Goal: Task Accomplishment & Management: Manage account settings

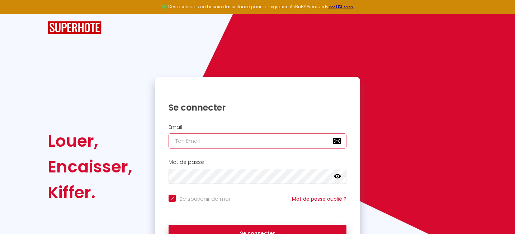
click at [209, 143] on input "email" at bounding box center [257, 141] width 178 height 15
type input "[EMAIL_ADDRESS][DOMAIN_NAME]"
click at [335, 178] on icon at bounding box center [337, 176] width 7 height 7
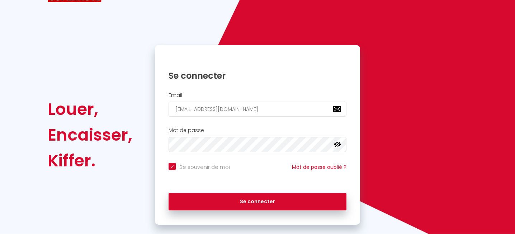
scroll to position [44, 0]
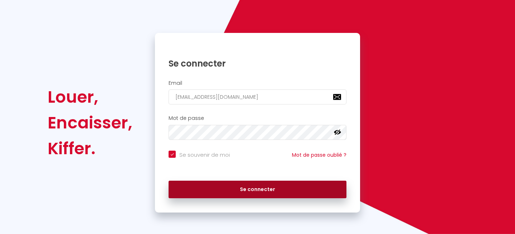
click at [253, 191] on button "Se connecter" at bounding box center [257, 190] width 178 height 18
checkbox input "true"
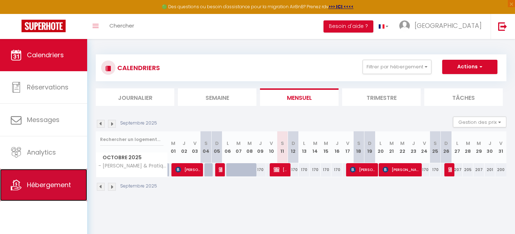
click at [37, 178] on link "Hébergement" at bounding box center [43, 185] width 87 height 32
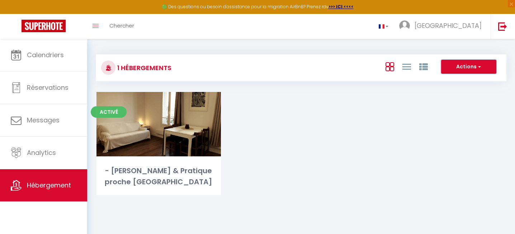
click at [479, 67] on span "button" at bounding box center [478, 66] width 4 height 7
click at [405, 68] on icon at bounding box center [406, 66] width 9 height 9
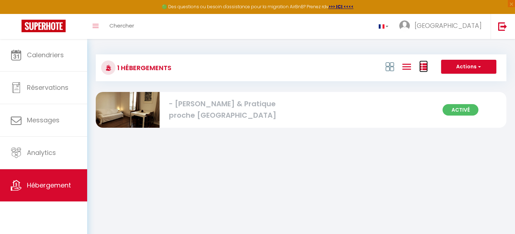
click at [421, 71] on icon at bounding box center [423, 67] width 9 height 9
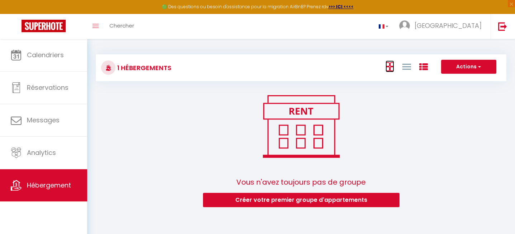
click at [388, 70] on icon at bounding box center [389, 66] width 9 height 9
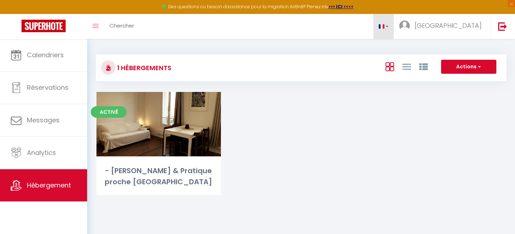
click at [394, 25] on link at bounding box center [383, 26] width 21 height 25
click at [399, 29] on div "Toggle menubar Chercher BUTTON Florence Paramètres" at bounding box center [280, 26] width 457 height 25
click at [96, 25] on icon "Toggle menubar" at bounding box center [95, 26] width 6 height 4
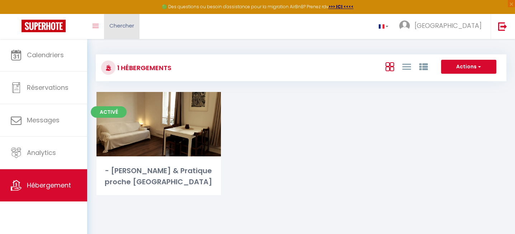
click at [118, 24] on span "Chercher" at bounding box center [121, 26] width 25 height 8
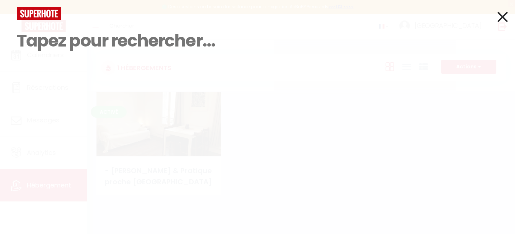
click at [25, 53] on input at bounding box center [257, 41] width 481 height 42
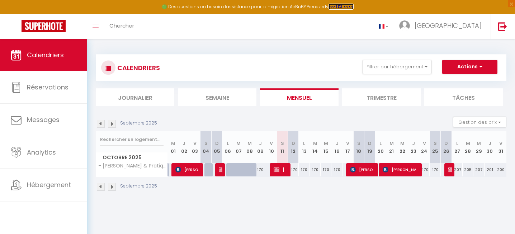
click at [339, 7] on strong ">>> ICI <<<<" at bounding box center [340, 7] width 25 height 6
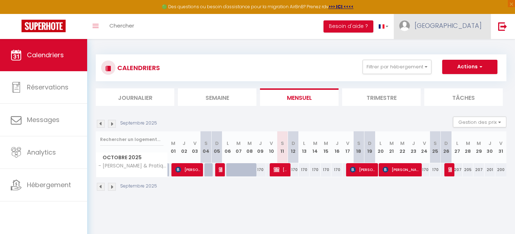
click at [410, 28] on img at bounding box center [404, 25] width 11 height 11
click at [410, 25] on img at bounding box center [404, 25] width 11 height 11
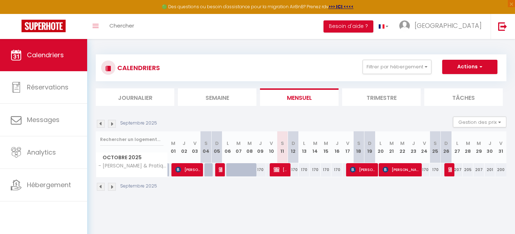
click at [110, 125] on img at bounding box center [112, 124] width 8 height 8
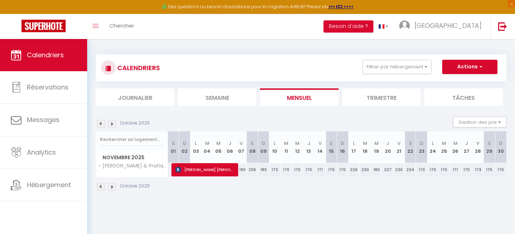
click at [228, 99] on li "Semaine" at bounding box center [217, 98] width 78 height 18
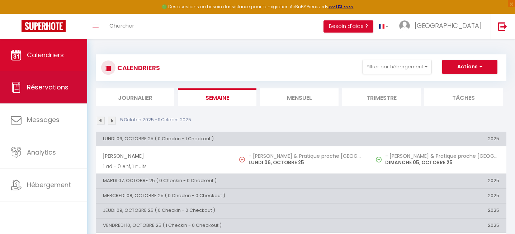
click at [46, 90] on span "Réservations" at bounding box center [48, 87] width 42 height 9
select select "not_cancelled"
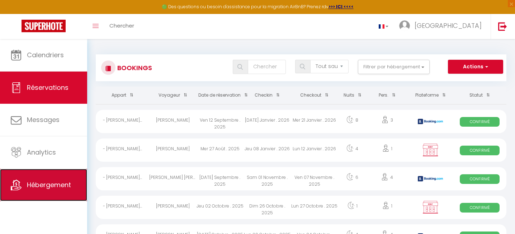
click at [33, 189] on span "Hébergement" at bounding box center [49, 185] width 44 height 9
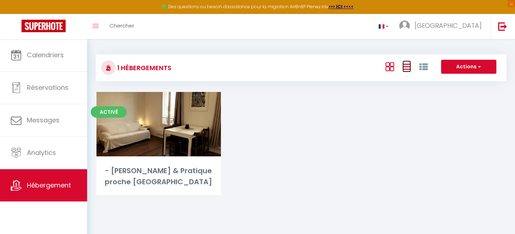
click at [404, 67] on icon at bounding box center [406, 66] width 9 height 9
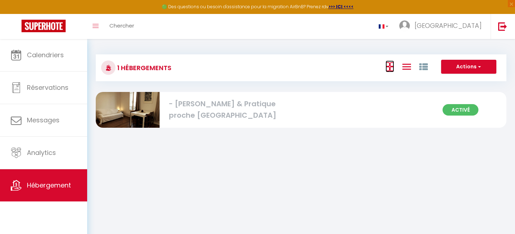
click at [388, 66] on icon at bounding box center [389, 66] width 9 height 9
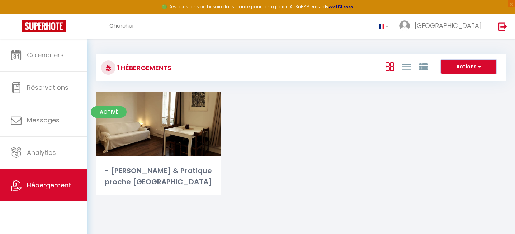
click at [479, 67] on span "button" at bounding box center [478, 66] width 4 height 7
click at [460, 80] on li "Nouveau groupe" at bounding box center [463, 82] width 66 height 8
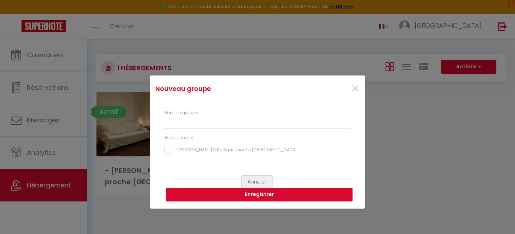
click at [255, 182] on button "Annuler" at bounding box center [257, 182] width 30 height 12
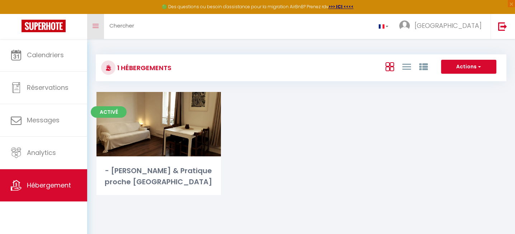
click at [98, 26] on span at bounding box center [95, 26] width 6 height 1
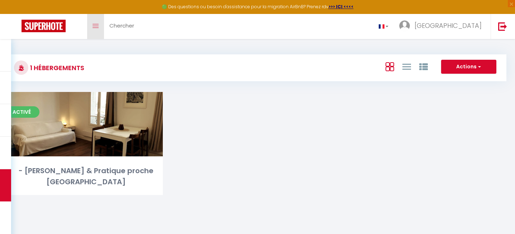
click at [98, 26] on span at bounding box center [95, 26] width 6 height 1
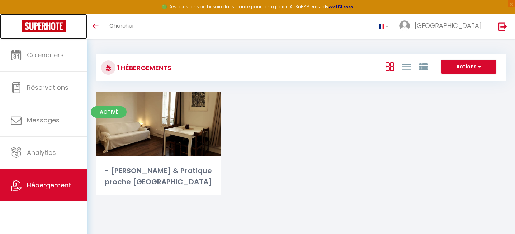
click at [50, 24] on img at bounding box center [44, 26] width 44 height 13
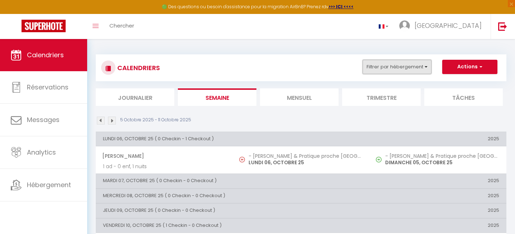
click at [425, 68] on button "Filtrer par hébergement" at bounding box center [396, 67] width 69 height 14
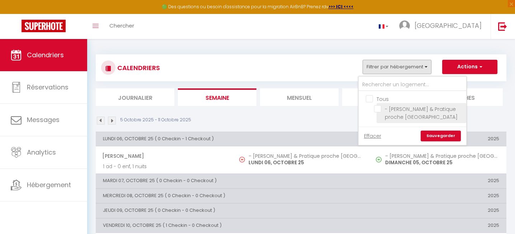
click at [376, 108] on input "- [PERSON_NAME] & Pratique proche [GEOGRAPHIC_DATA]" at bounding box center [419, 108] width 90 height 7
checkbox input "true"
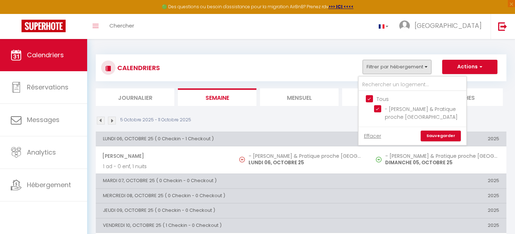
click at [435, 137] on link "Sauvegarder" at bounding box center [440, 136] width 40 height 11
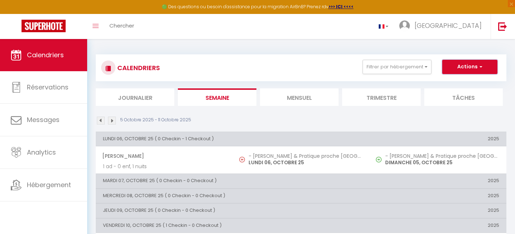
click at [479, 68] on span "button" at bounding box center [479, 66] width 4 height 7
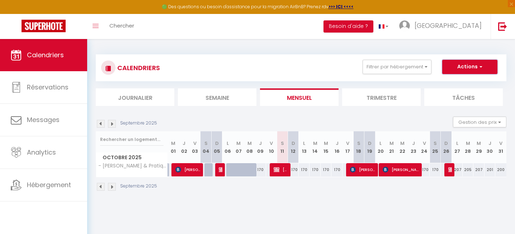
click at [479, 66] on span "button" at bounding box center [479, 66] width 4 height 7
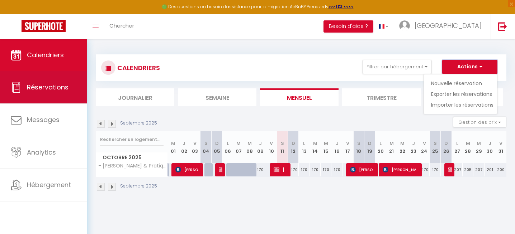
click at [46, 86] on span "Réservations" at bounding box center [48, 87] width 42 height 9
select select "not_cancelled"
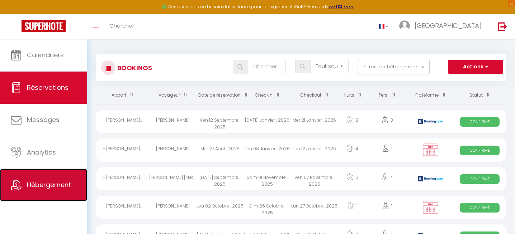
click at [27, 183] on span "Hébergement" at bounding box center [49, 185] width 44 height 9
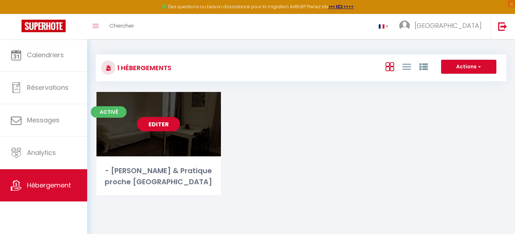
click at [159, 124] on link "Editer" at bounding box center [158, 124] width 43 height 14
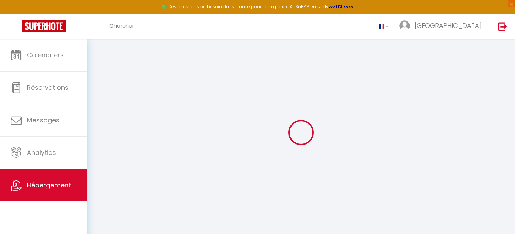
type input "- [PERSON_NAME] & Pratique proche [GEOGRAPHIC_DATA]"
type input "[GEOGRAPHIC_DATA]"
type input "[PERSON_NAME]"
type input "35 Avenue Paul Vaillant Couturier"
type input "94250"
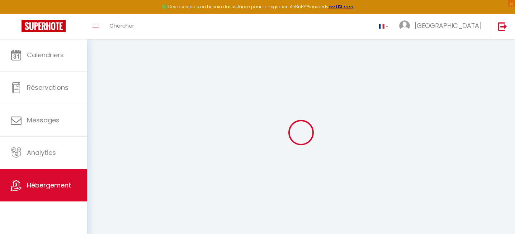
type input "Gentilly"
select select "2"
type input "134"
type input "75"
select select
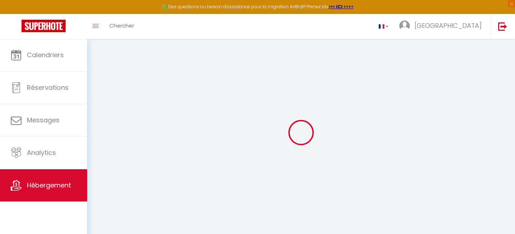
select select
type input "35 Avenue Paul Vaillant Couturier"
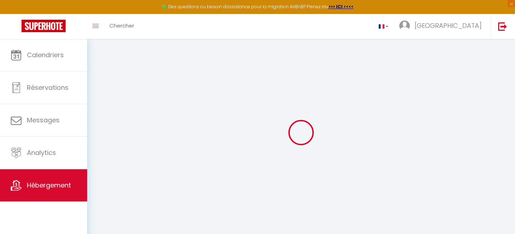
type input "94250"
type input "Gentilly"
type input "edwards.samuel@homelygo.com"
select select
checkbox input "false"
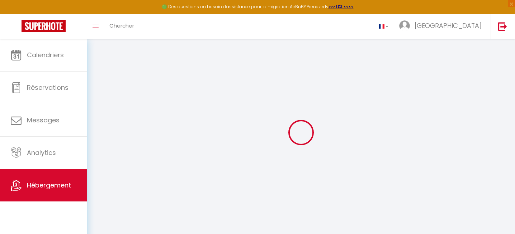
checkbox input "false"
select select
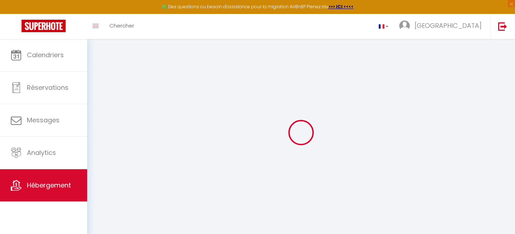
type input "75"
type input "0"
select select
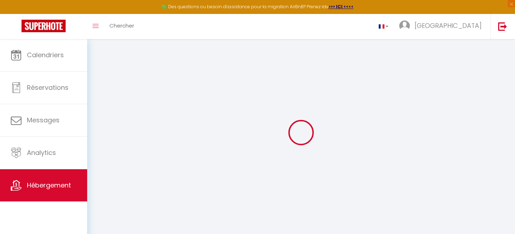
select select
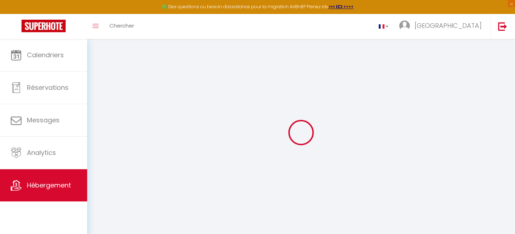
checkbox input "false"
select select
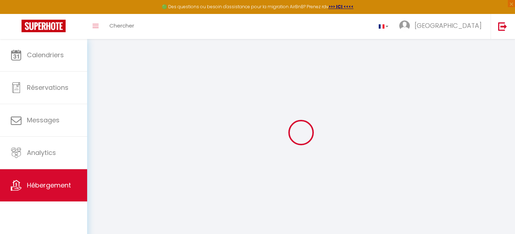
select select
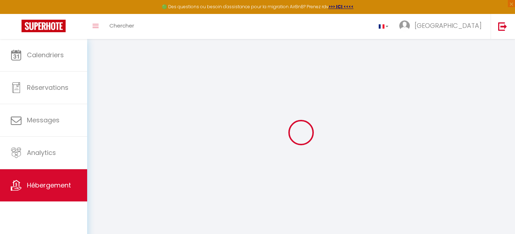
select select
checkbox input "false"
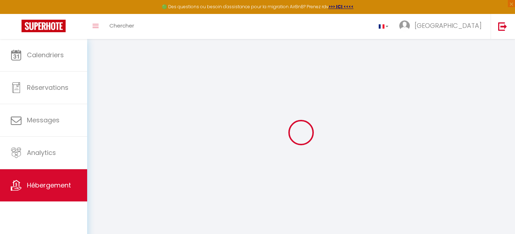
select select
checkbox input "false"
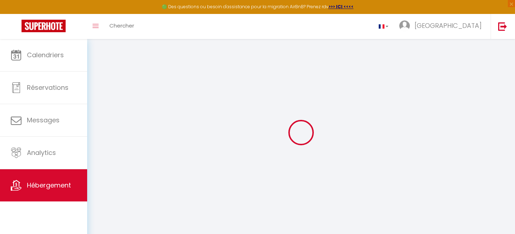
checkbox input "false"
select select
select select "16:00"
select select
select select "10:00"
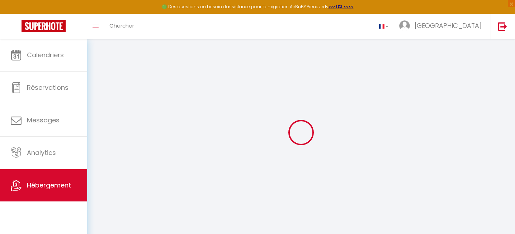
select select "30"
select select "120"
select select
checkbox input "false"
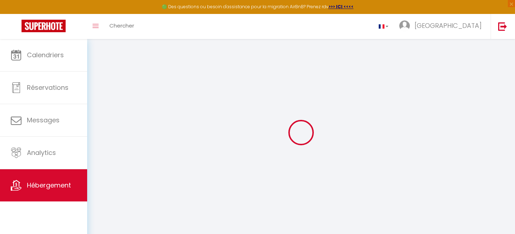
checkbox input "false"
select select
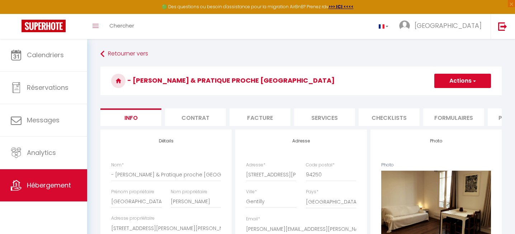
select select
checkbox input "false"
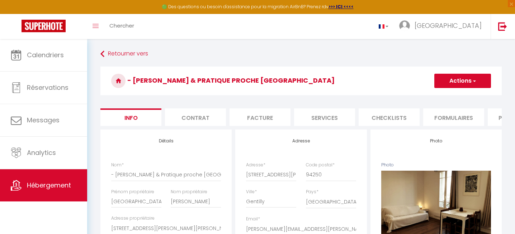
checkbox input "false"
select select
click at [191, 119] on li "Contrat" at bounding box center [195, 118] width 61 height 18
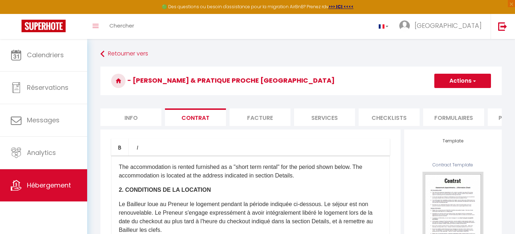
scroll to position [98, 0]
click at [249, 120] on li "Facture" at bounding box center [259, 118] width 61 height 18
select select
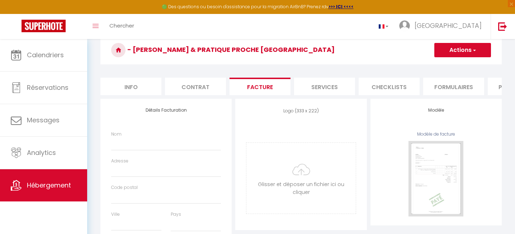
select select
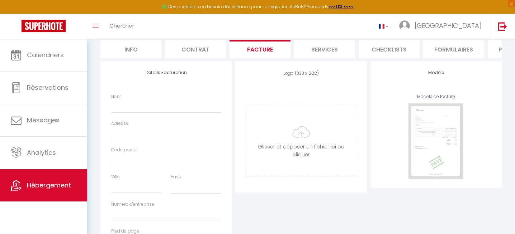
scroll to position [71, 0]
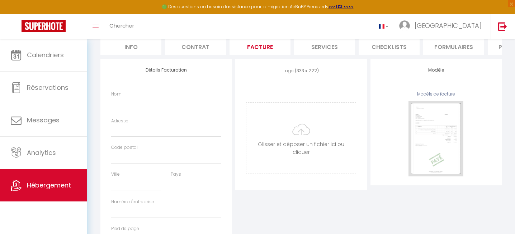
select select
click at [325, 50] on li "Services" at bounding box center [324, 47] width 61 height 18
select select
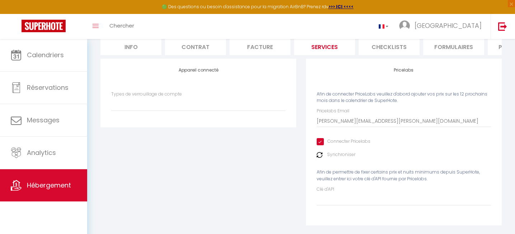
click at [389, 49] on li "Checklists" at bounding box center [388, 47] width 61 height 18
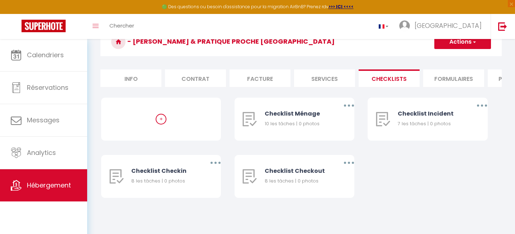
click at [451, 79] on li "Formulaires" at bounding box center [453, 79] width 61 height 18
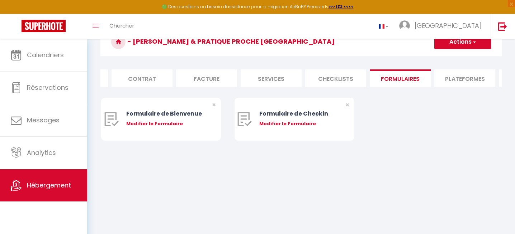
scroll to position [0, 60]
click at [453, 80] on li "Plateformes" at bounding box center [458, 79] width 61 height 18
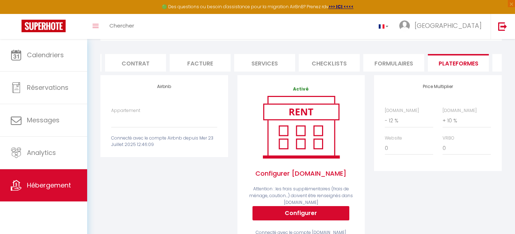
scroll to position [48, 0]
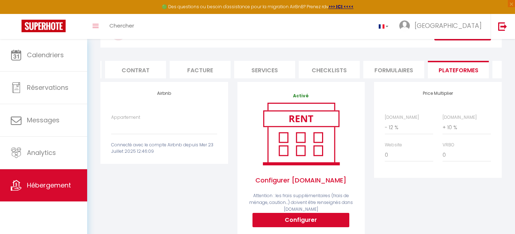
click at [137, 115] on label "Appartement" at bounding box center [125, 117] width 29 height 7
click at [137, 121] on select "Studio cocooning à deux pas de Montmartre - edwards.samuel@homelygo.com" at bounding box center [164, 128] width 106 height 14
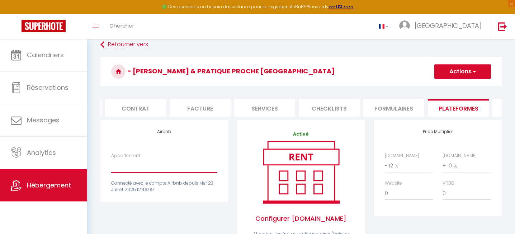
scroll to position [0, 0]
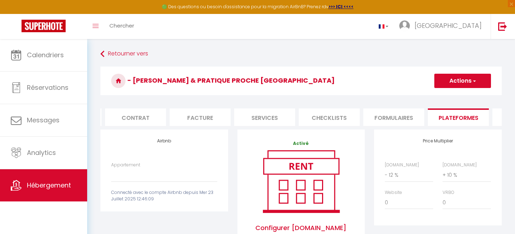
click at [498, 119] on li "Paramètres" at bounding box center [522, 118] width 61 height 18
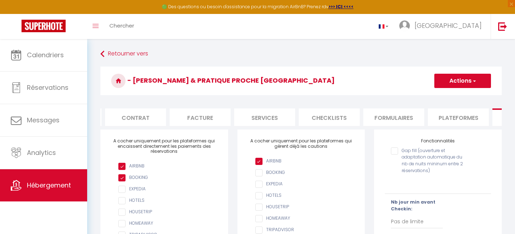
click at [456, 118] on li "Plateformes" at bounding box center [458, 118] width 61 height 18
select select
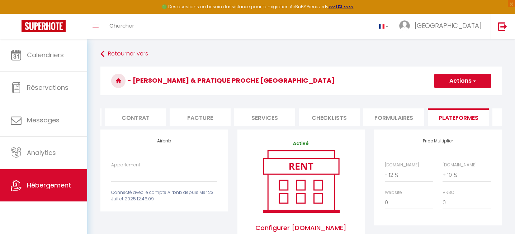
click at [498, 117] on li "Paramètres" at bounding box center [522, 118] width 61 height 18
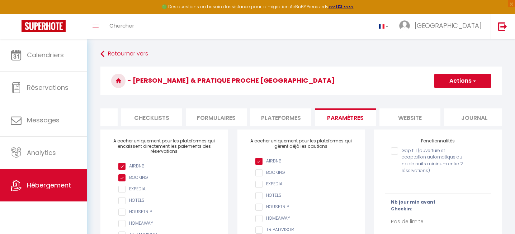
scroll to position [0, 244]
click at [462, 118] on li "Journal" at bounding box center [467, 118] width 61 height 18
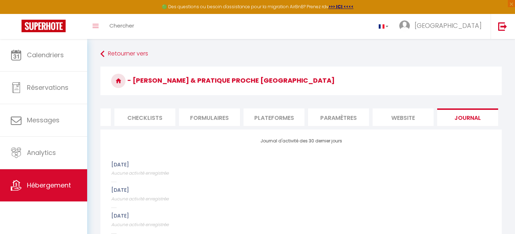
click at [411, 115] on li "website" at bounding box center [402, 118] width 61 height 18
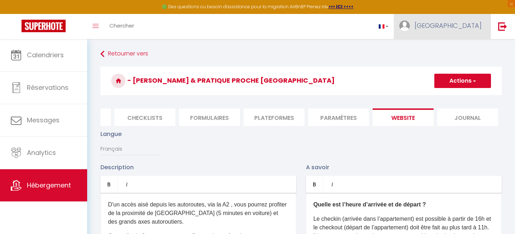
click at [466, 25] on span "[GEOGRAPHIC_DATA]" at bounding box center [447, 25] width 67 height 9
click at [455, 51] on link "Paramètres" at bounding box center [461, 50] width 53 height 12
select select "fr"
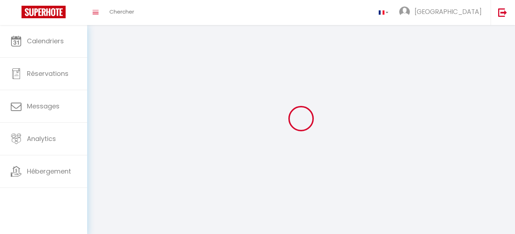
type input "[GEOGRAPHIC_DATA]"
type input "[PERSON_NAME]"
type input "https://app.superhote.com/#/get-available-rentals/null"
select select
select select "28"
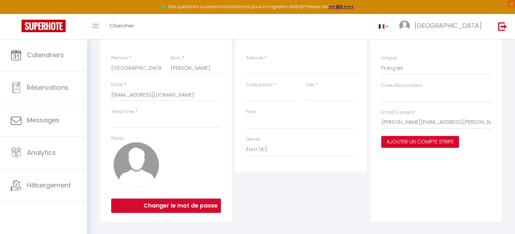
scroll to position [98, 0]
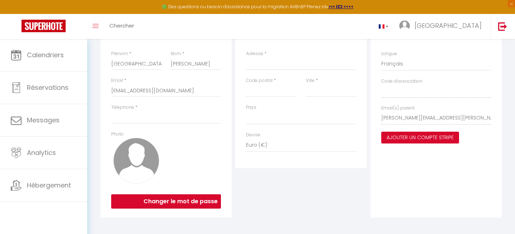
click at [400, 140] on button "Ajouter un compte Stripe" at bounding box center [420, 138] width 78 height 12
select select
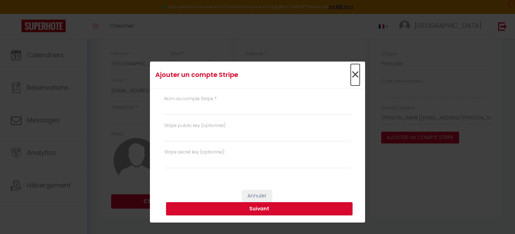
click at [354, 75] on span "×" at bounding box center [354, 75] width 9 height 22
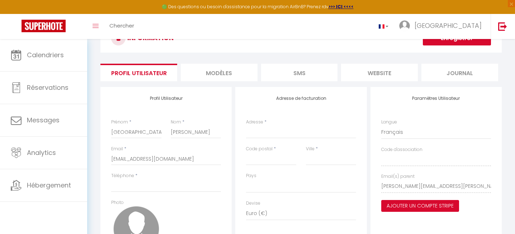
scroll to position [0, 0]
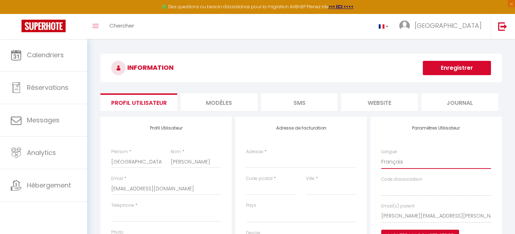
click at [395, 164] on select "Anglais Français Portugais Espagnol" at bounding box center [436, 163] width 110 height 14
click at [381, 156] on select "Anglais Français Portugais Espagnol" at bounding box center [436, 163] width 110 height 14
click at [152, 188] on input "[EMAIL_ADDRESS][DOMAIN_NAME]" at bounding box center [166, 188] width 110 height 13
click at [194, 80] on h3 "INFORMATION" at bounding box center [300, 68] width 401 height 29
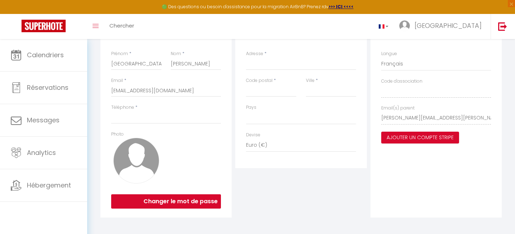
scroll to position [102, 0]
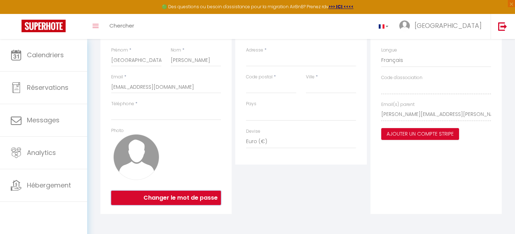
click at [166, 198] on button "Changer le mot de passe" at bounding box center [166, 198] width 110 height 14
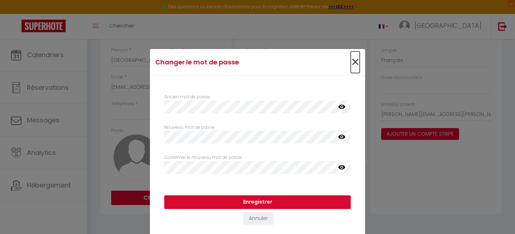
click at [356, 62] on span "×" at bounding box center [354, 63] width 9 height 22
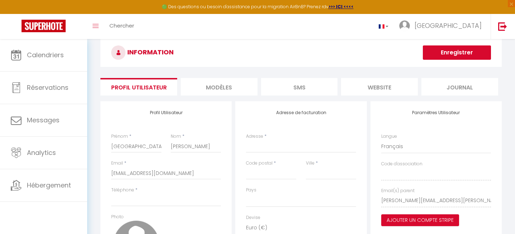
scroll to position [0, 0]
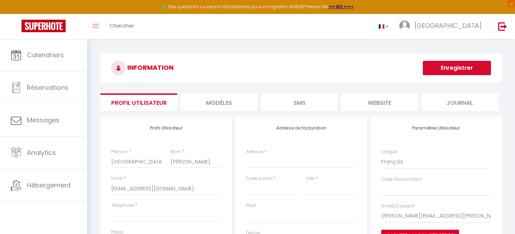
click at [218, 101] on li "MODÈLES" at bounding box center [219, 103] width 77 height 18
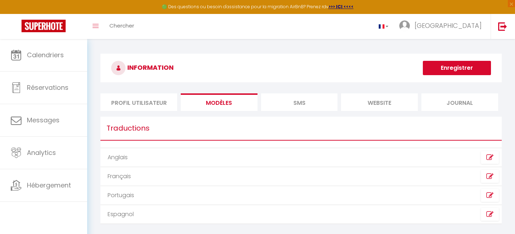
click at [290, 105] on li "SMS" at bounding box center [299, 103] width 77 height 18
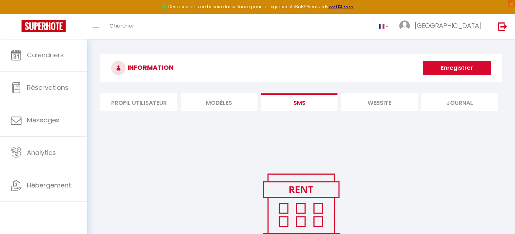
click at [370, 104] on li "website" at bounding box center [379, 103] width 77 height 18
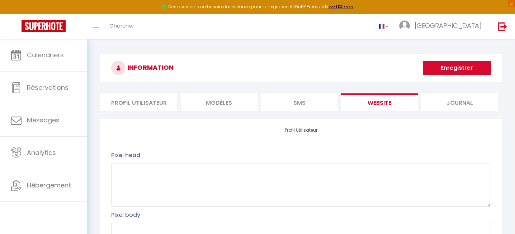
click at [452, 106] on li "Journal" at bounding box center [459, 103] width 77 height 18
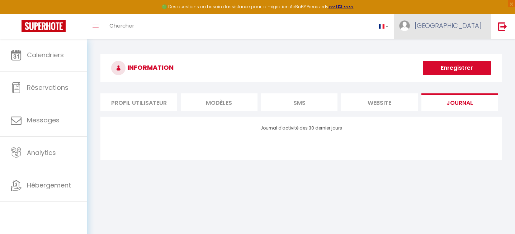
click at [460, 29] on span "[GEOGRAPHIC_DATA]" at bounding box center [447, 25] width 67 height 9
click at [455, 51] on link "Paramètres" at bounding box center [461, 50] width 53 height 12
click at [347, 35] on div "Toggle menubar Chercher BUTTON Florence Paramètres" at bounding box center [280, 26] width 457 height 25
